Goal: Task Accomplishment & Management: Complete application form

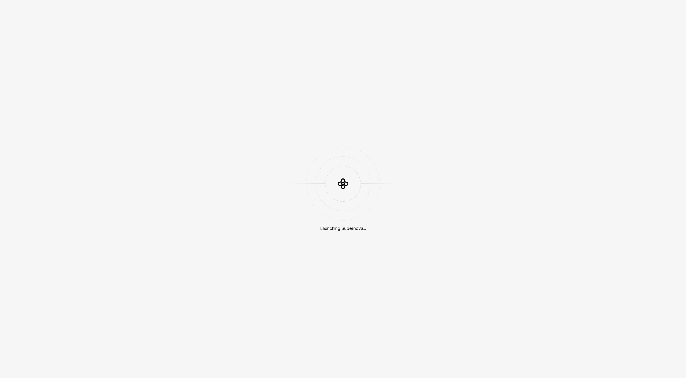
click at [157, 194] on div "Launching Supernova..." at bounding box center [343, 189] width 686 height 378
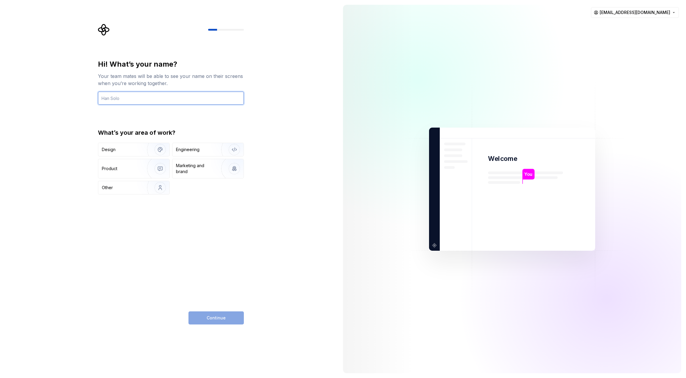
click at [151, 99] on input "text" at bounding box center [171, 98] width 146 height 13
click at [126, 148] on div "Design" at bounding box center [121, 150] width 38 height 6
click at [221, 312] on div "Continue" at bounding box center [215, 318] width 55 height 13
click at [207, 152] on div "Engineering" at bounding box center [199, 150] width 47 height 6
click at [151, 100] on input "text" at bounding box center [171, 98] width 146 height 13
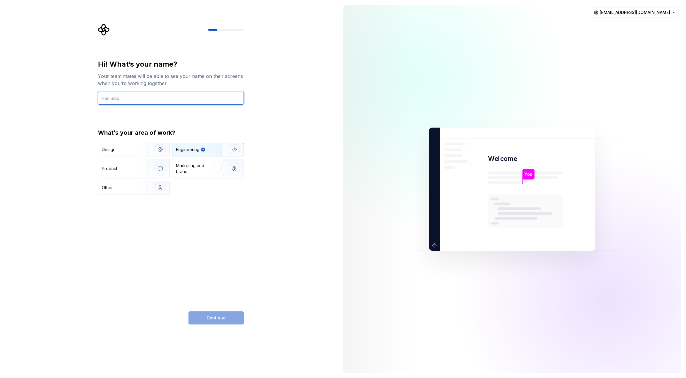
type input "余日祥"
click at [57, 113] on div "Hi! What’s your name? Your team mates will be able to see your name on their sc…" at bounding box center [169, 189] width 338 height 378
click at [231, 312] on button "Continue" at bounding box center [215, 318] width 55 height 13
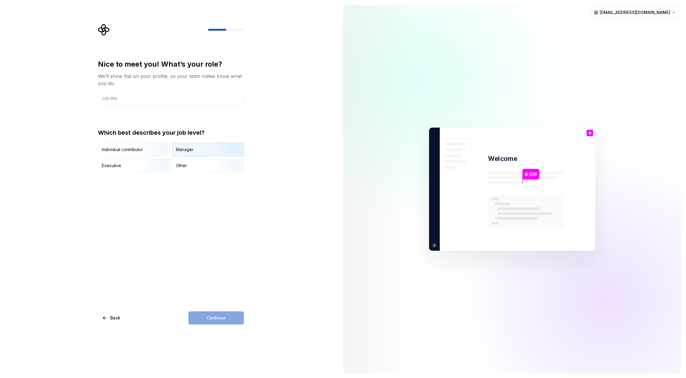
click at [191, 150] on div "Manager" at bounding box center [185, 150] width 18 height 6
click at [137, 97] on input "text" at bounding box center [171, 98] width 146 height 13
click at [152, 99] on input "text" at bounding box center [171, 98] width 146 height 13
type input "jD"
click at [218, 315] on span "Continue" at bounding box center [216, 318] width 19 height 6
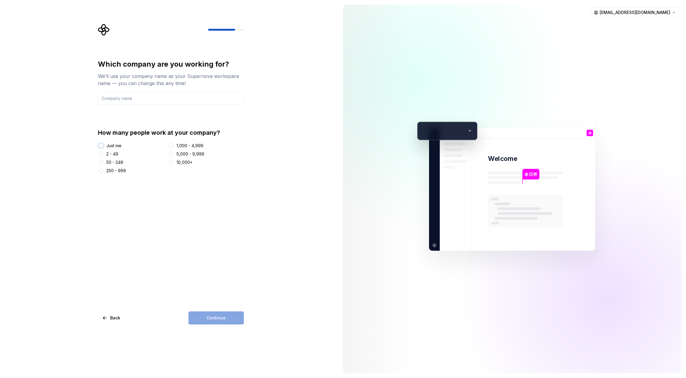
click at [100, 147] on button "Just me" at bounding box center [101, 146] width 5 height 5
click at [120, 97] on input "text" at bounding box center [171, 98] width 146 height 13
type input "Me"
click at [212, 315] on span "Continue" at bounding box center [216, 318] width 19 height 6
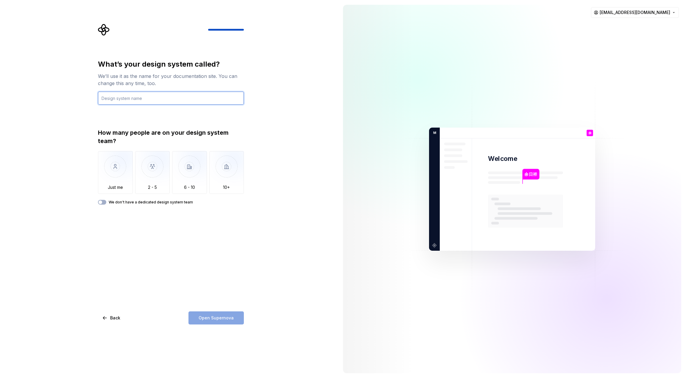
click at [127, 99] on input "text" at bounding box center [171, 98] width 146 height 13
click at [110, 173] on img "button" at bounding box center [115, 171] width 35 height 40
click at [221, 312] on div "Open Supernova" at bounding box center [215, 318] width 55 height 13
click at [131, 97] on input "text" at bounding box center [171, 98] width 146 height 13
type input "MEE"
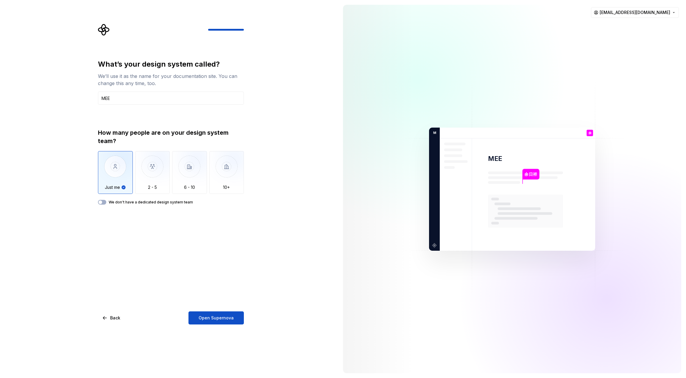
click at [223, 227] on div "What’s your design system called? We’ll use it as the name for your documentati…" at bounding box center [169, 189] width 338 height 378
click at [101, 203] on span "button" at bounding box center [101, 203] width 4 height 4
click at [218, 312] on button "Open Supernova" at bounding box center [215, 318] width 55 height 13
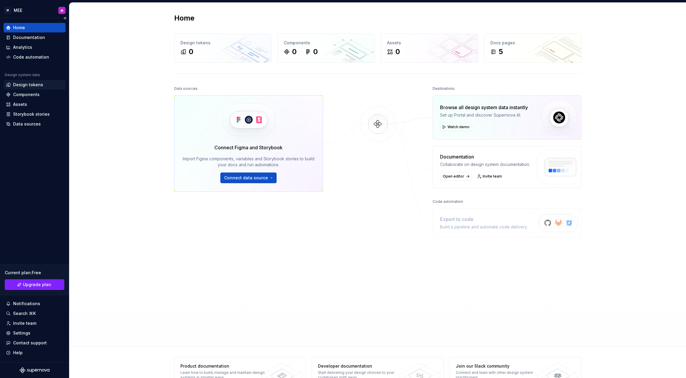
click at [38, 85] on div "Design tokens" at bounding box center [28, 85] width 30 height 6
